Goal: Task Accomplishment & Management: Manage account settings

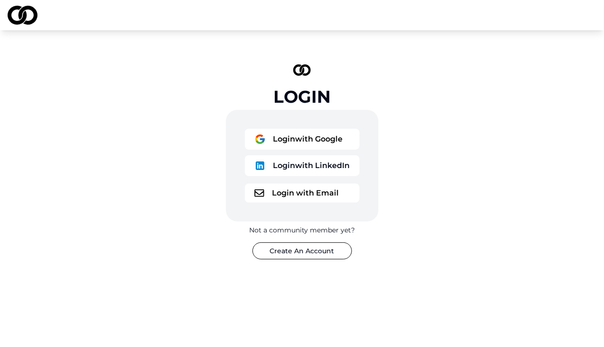
click at [297, 168] on button "Login with LinkedIn" at bounding box center [302, 165] width 115 height 21
click at [300, 170] on button "Login with LinkedIn" at bounding box center [302, 165] width 115 height 21
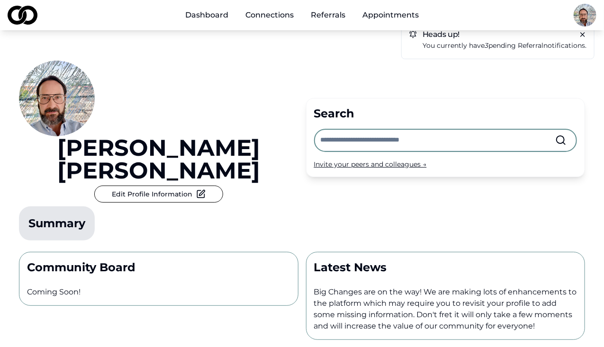
click at [63, 103] on img at bounding box center [57, 99] width 76 height 76
click at [94, 186] on button "Edit Profile Information" at bounding box center [158, 194] width 129 height 17
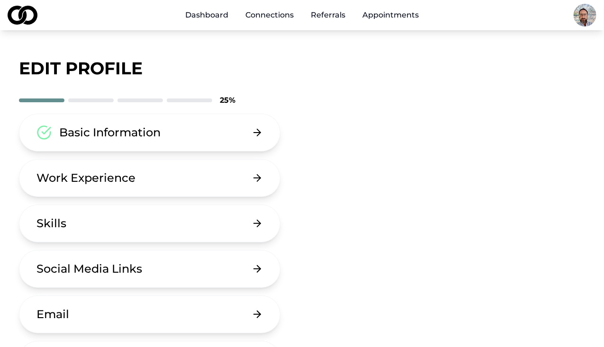
click at [122, 132] on div "Basic Information" at bounding box center [109, 132] width 101 height 15
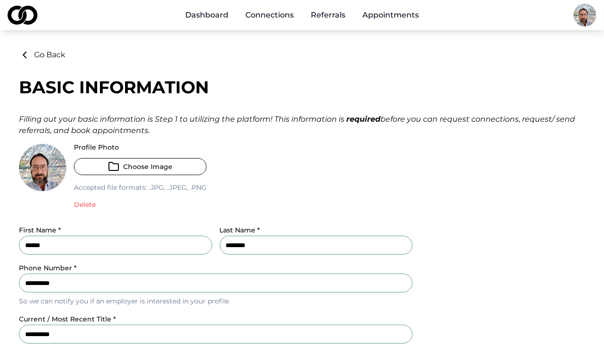
click at [110, 162] on icon "button" at bounding box center [113, 166] width 9 height 8
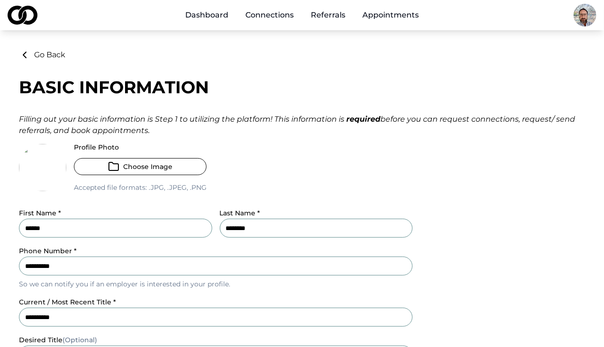
click at [117, 164] on icon "button" at bounding box center [113, 166] width 9 height 8
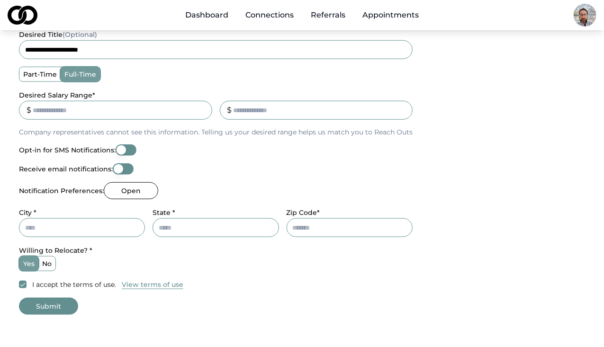
scroll to position [323, 0]
click at [133, 148] on button "Opt-in for SMS Notifications:" at bounding box center [126, 149] width 21 height 11
click at [70, 228] on input "City *" at bounding box center [82, 227] width 126 height 19
type input "********"
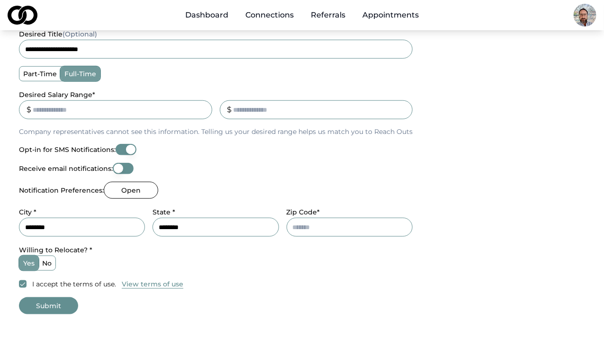
type input "*****"
click at [46, 265] on label "no" at bounding box center [46, 263] width 17 height 14
click at [45, 265] on button "no" at bounding box center [42, 263] width 8 height 8
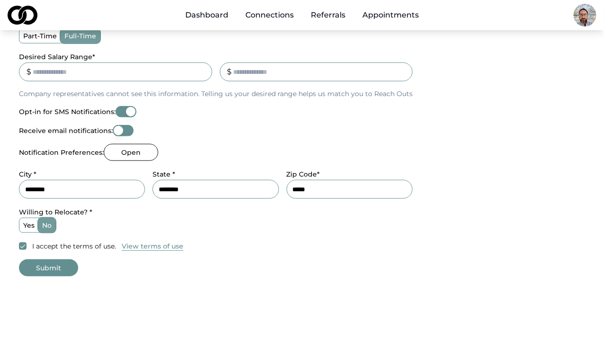
scroll to position [362, 0]
click at [56, 269] on button "Submit" at bounding box center [48, 266] width 59 height 17
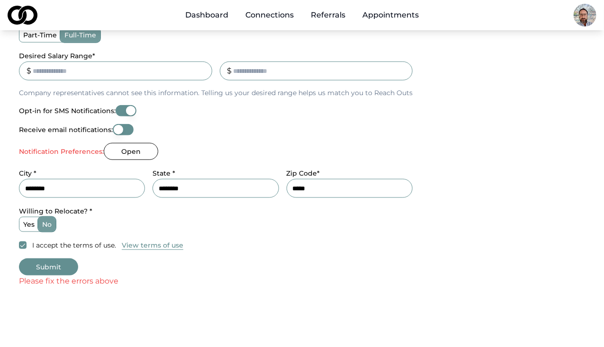
click at [133, 153] on button "Open" at bounding box center [131, 151] width 54 height 17
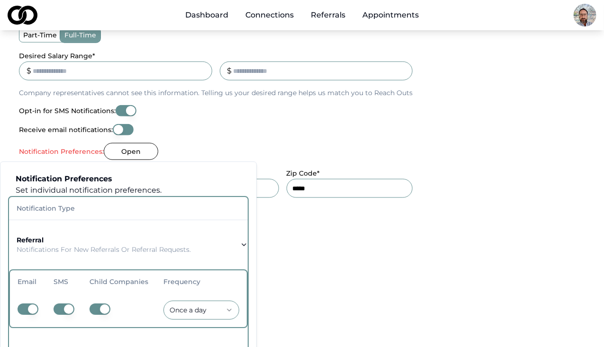
click at [60, 309] on button "button" at bounding box center [63, 308] width 21 height 11
click at [91, 308] on button "button" at bounding box center [99, 308] width 21 height 11
click at [95, 308] on button "button" at bounding box center [99, 308] width 21 height 11
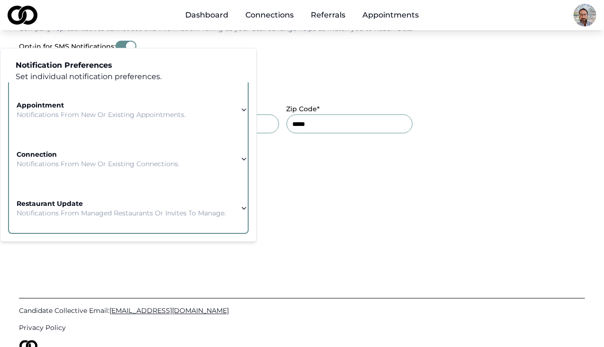
scroll to position [475, 0]
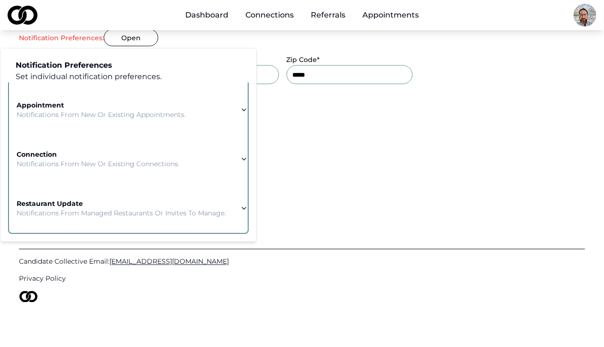
click at [284, 193] on div "Candidate Collective Email: Info@CandidateCollective.com Privacy Policy" at bounding box center [302, 270] width 566 height 156
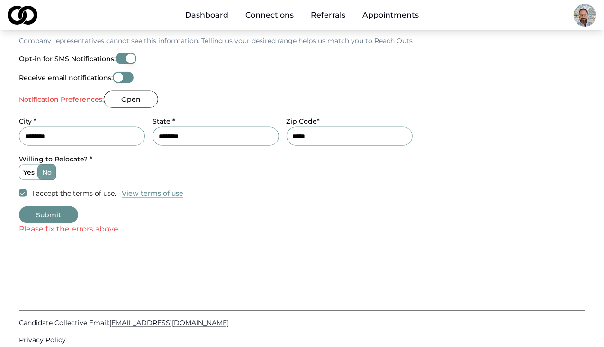
scroll to position [412, 0]
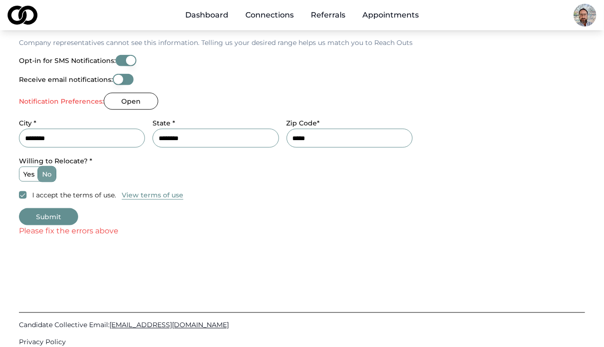
click at [52, 213] on button "Submit" at bounding box center [48, 216] width 59 height 17
click at [144, 97] on button "Open" at bounding box center [131, 101] width 54 height 17
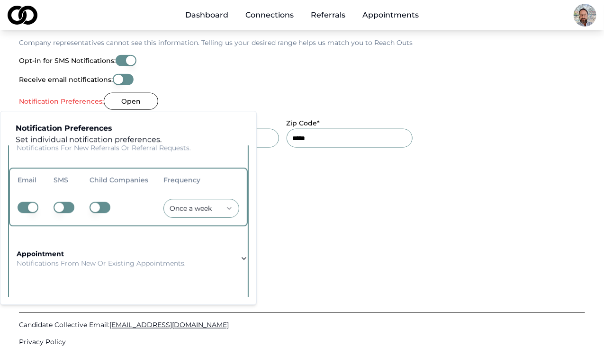
scroll to position [115, 0]
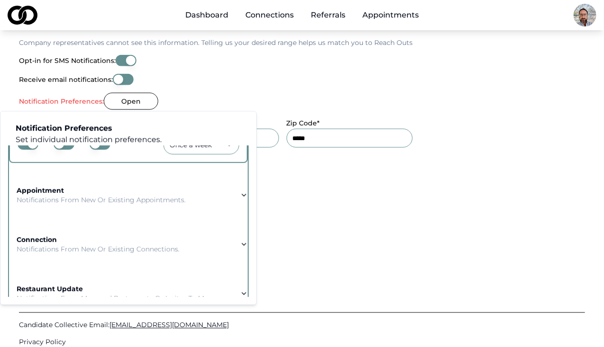
click at [240, 194] on icon "button" at bounding box center [244, 195] width 8 height 8
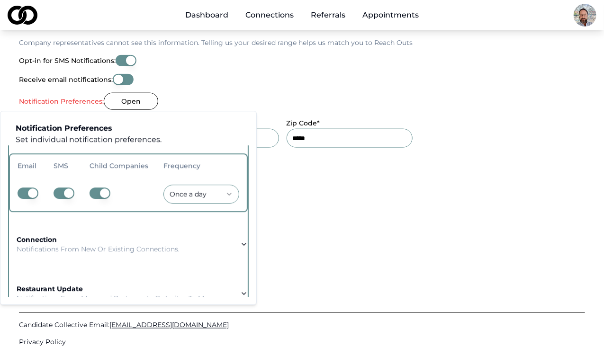
click at [93, 191] on button "button" at bounding box center [99, 192] width 21 height 11
click at [96, 192] on button "button" at bounding box center [99, 192] width 21 height 11
click at [59, 192] on button "button" at bounding box center [63, 192] width 21 height 11
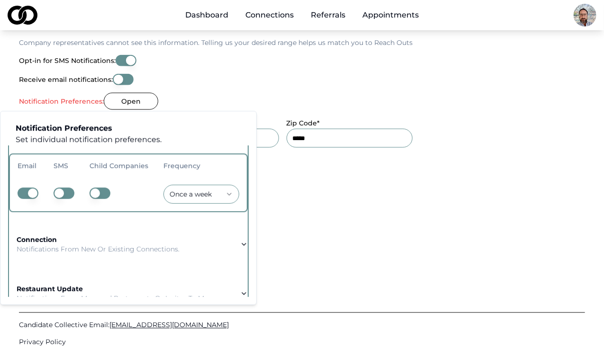
click at [240, 246] on icon "button" at bounding box center [244, 244] width 8 height 8
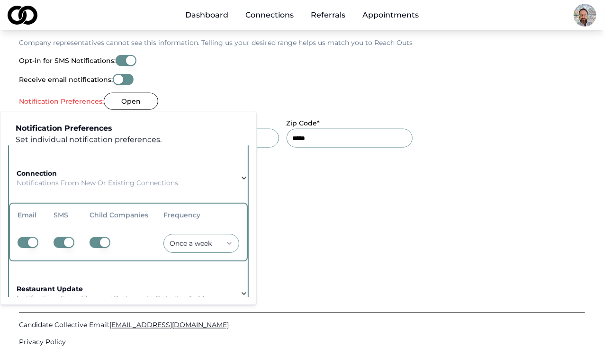
click at [98, 242] on button "button" at bounding box center [99, 242] width 21 height 11
click at [94, 242] on button "button" at bounding box center [99, 242] width 21 height 11
click at [61, 239] on button "button" at bounding box center [63, 242] width 21 height 11
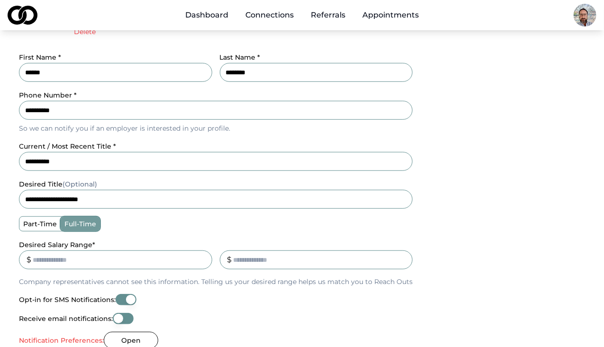
scroll to position [194, 0]
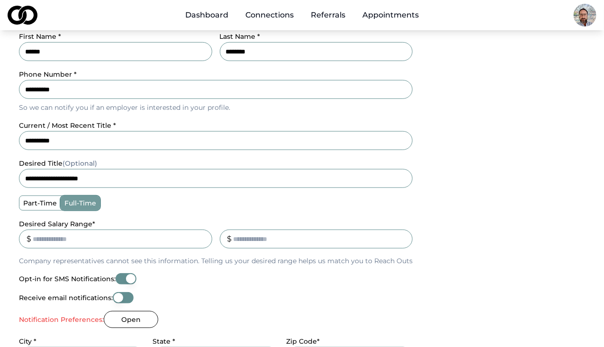
click at [44, 198] on label "part-time" at bounding box center [39, 203] width 41 height 14
click at [27, 199] on button "part-time" at bounding box center [23, 203] width 8 height 8
click at [72, 206] on label "full-time" at bounding box center [80, 203] width 39 height 14
click at [68, 206] on button "full-time" at bounding box center [64, 203] width 8 height 8
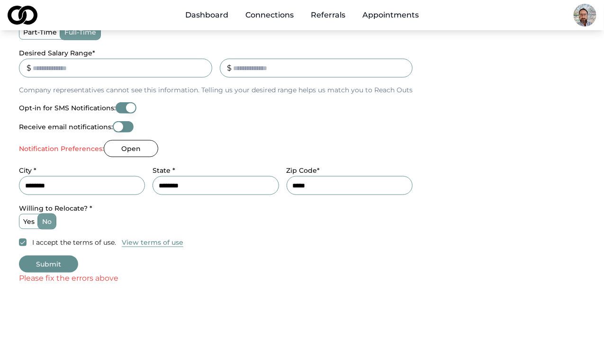
scroll to position [475, 0]
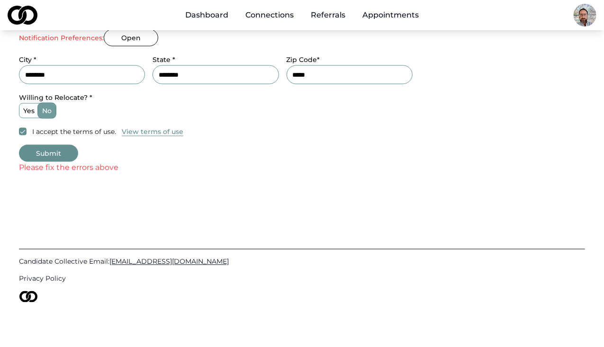
click at [51, 154] on button "Submit" at bounding box center [48, 153] width 59 height 17
click at [52, 153] on button "Submit" at bounding box center [48, 153] width 59 height 17
click at [62, 151] on button "Submit" at bounding box center [48, 153] width 59 height 17
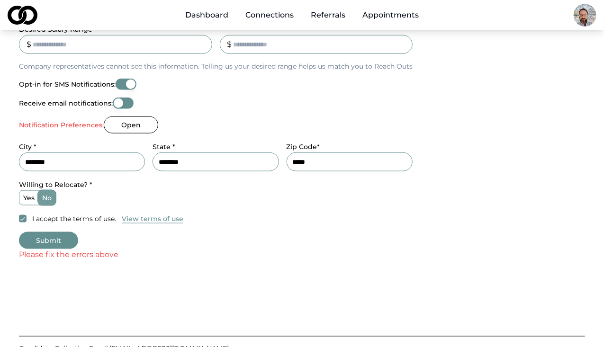
scroll to position [385, 0]
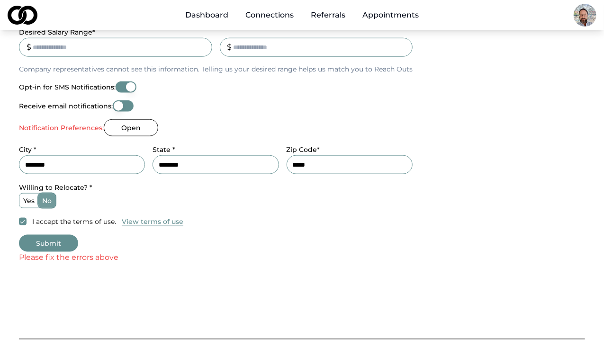
click at [129, 120] on button "Open" at bounding box center [131, 127] width 54 height 17
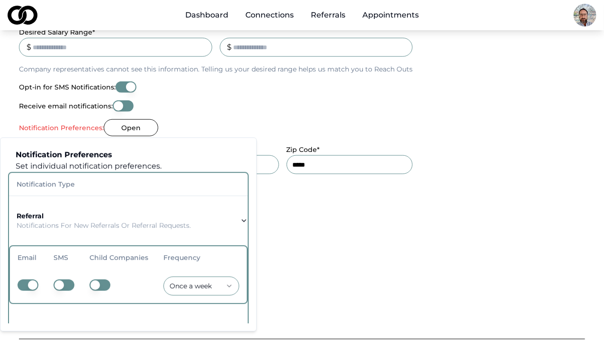
click at [130, 224] on p "Notifications for new referrals or referral requests." at bounding box center [104, 225] width 174 height 9
click at [122, 226] on p "Notifications for new referrals or referral requests." at bounding box center [104, 225] width 174 height 9
click at [236, 103] on div "Receive email notifications:" at bounding box center [215, 105] width 393 height 11
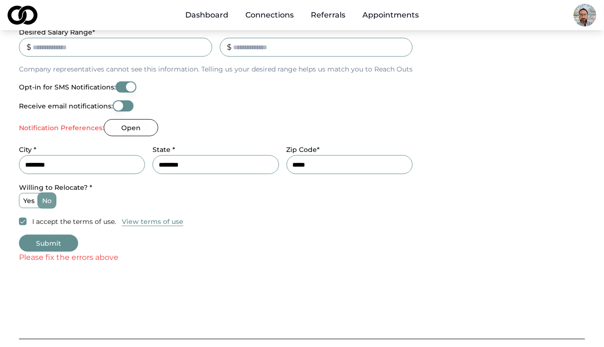
click at [139, 129] on button "Open" at bounding box center [131, 127] width 54 height 17
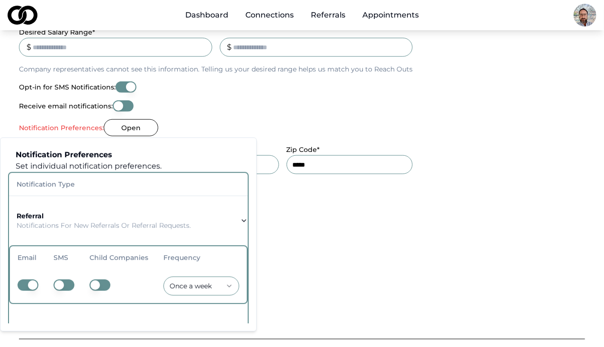
click at [302, 257] on div "Please fix the errors above" at bounding box center [302, 257] width 566 height 11
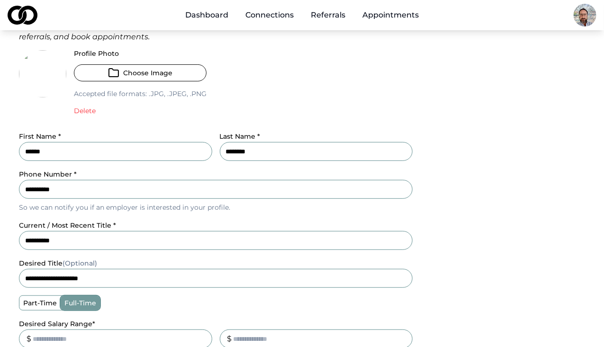
scroll to position [0, 0]
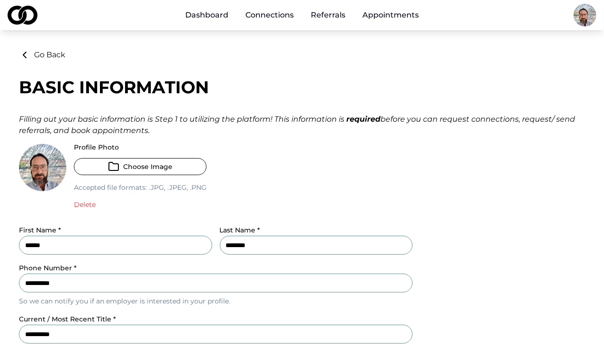
click at [129, 172] on button "Choose Image" at bounding box center [140, 166] width 133 height 17
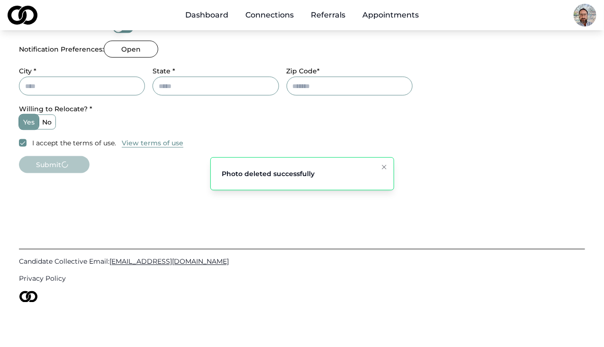
scroll to position [464, 0]
click at [53, 169] on button "Submit" at bounding box center [48, 164] width 59 height 17
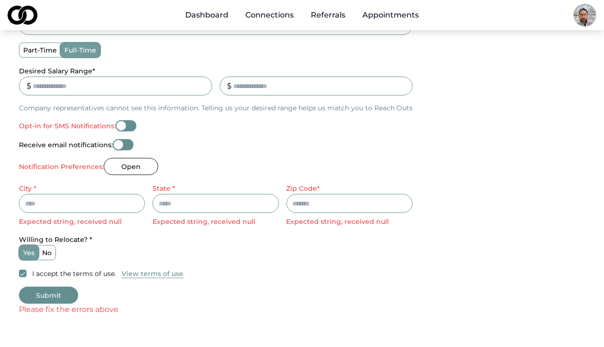
scroll to position [346, 0]
click at [44, 206] on input "City *" at bounding box center [82, 204] width 126 height 19
type input "********"
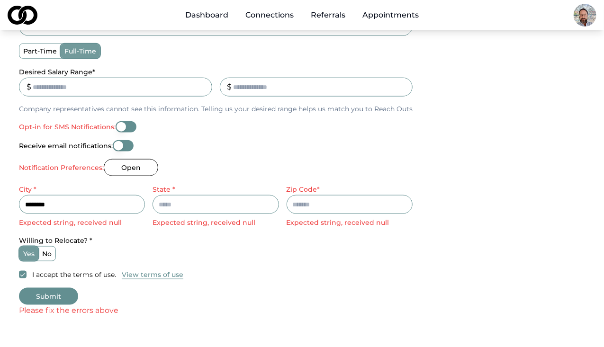
type input "********"
type input "*****"
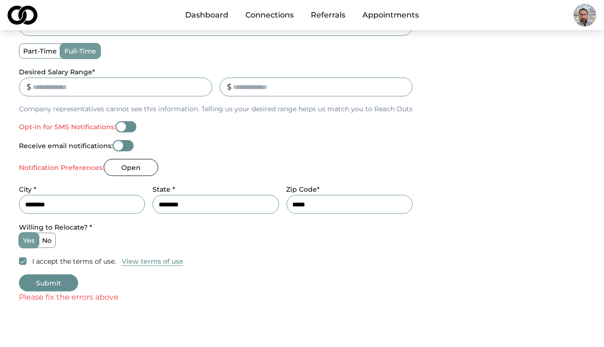
click at [53, 285] on button "Submit" at bounding box center [48, 283] width 59 height 17
click at [55, 281] on button "Submit" at bounding box center [48, 283] width 59 height 17
click at [44, 239] on label "no" at bounding box center [46, 240] width 17 height 14
click at [44, 239] on button "no" at bounding box center [42, 241] width 8 height 8
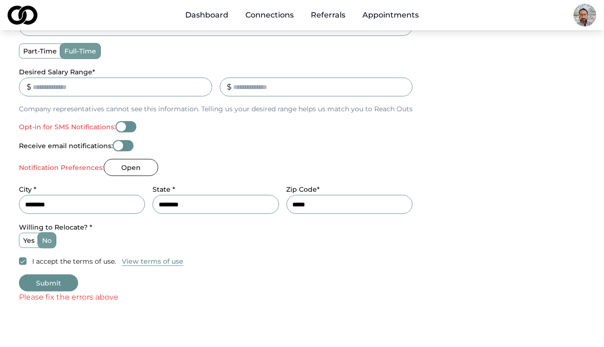
click at [43, 284] on button "Submit" at bounding box center [48, 283] width 59 height 17
click at [46, 281] on button "Submit" at bounding box center [48, 283] width 59 height 17
click at [131, 126] on button "Opt-in for SMS Notifications:" at bounding box center [126, 126] width 21 height 11
click at [44, 282] on button "Submit" at bounding box center [48, 283] width 59 height 17
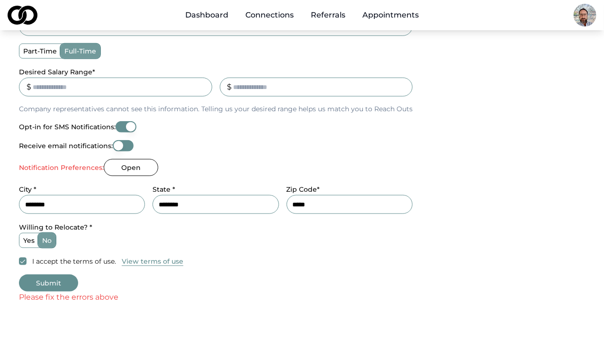
click at [44, 282] on button "Submit" at bounding box center [48, 283] width 59 height 17
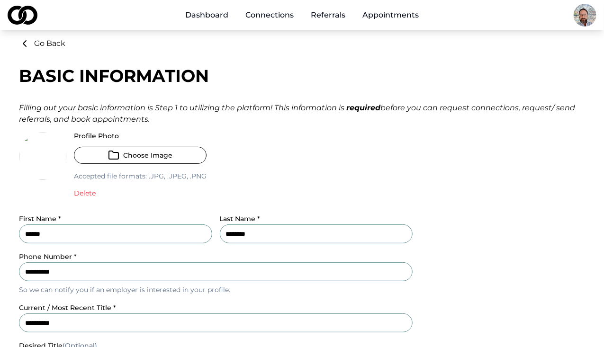
scroll to position [3, 0]
